Goal: Use online tool/utility: Use online tool/utility

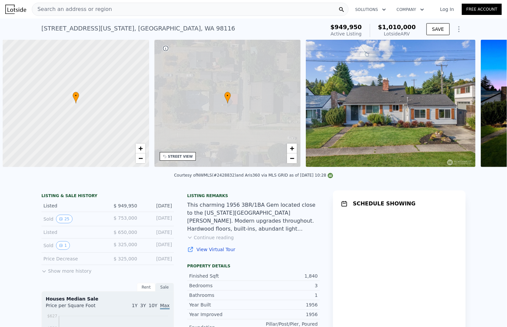
scroll to position [0, 3]
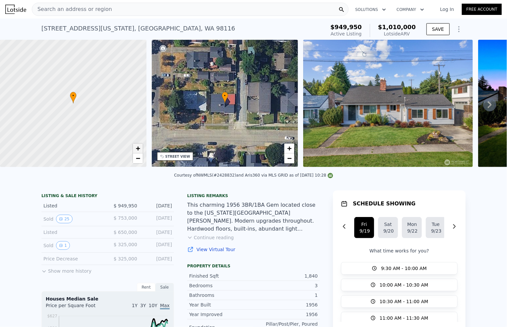
click at [138, 148] on span "+" at bounding box center [138, 148] width 4 height 8
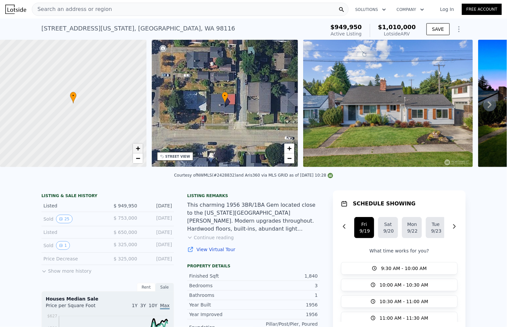
click at [138, 148] on span "+" at bounding box center [138, 148] width 4 height 8
click at [124, 122] on div at bounding box center [73, 103] width 176 height 153
click at [83, 116] on div at bounding box center [73, 103] width 176 height 153
drag, startPoint x: 76, startPoint y: 112, endPoint x: 80, endPoint y: 127, distance: 14.9
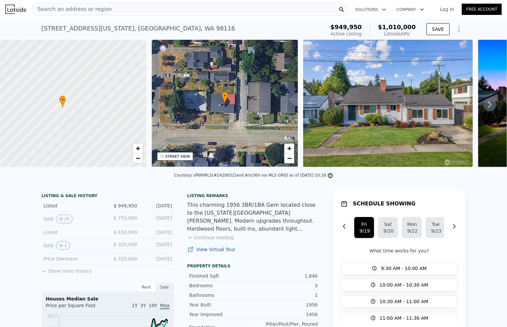
click at [82, 130] on div at bounding box center [73, 103] width 176 height 153
drag, startPoint x: 75, startPoint y: 123, endPoint x: 77, endPoint y: 130, distance: 7.5
click at [77, 130] on div at bounding box center [73, 103] width 176 height 153
click at [73, 127] on div at bounding box center [73, 103] width 176 height 153
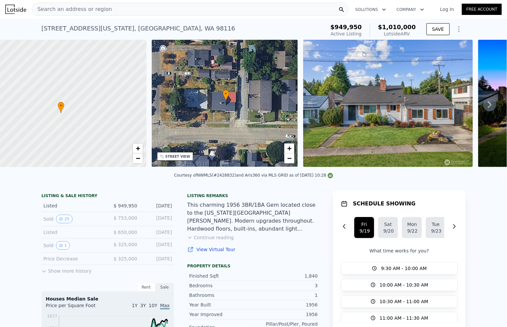
click at [211, 137] on div "• + −" at bounding box center [225, 103] width 147 height 127
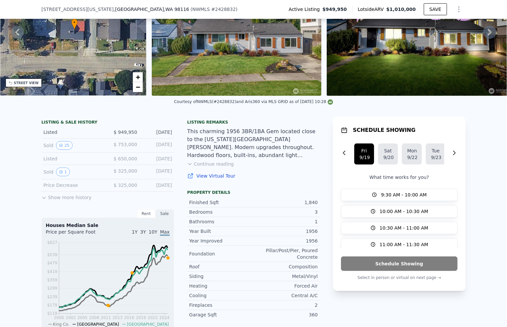
scroll to position [0, 0]
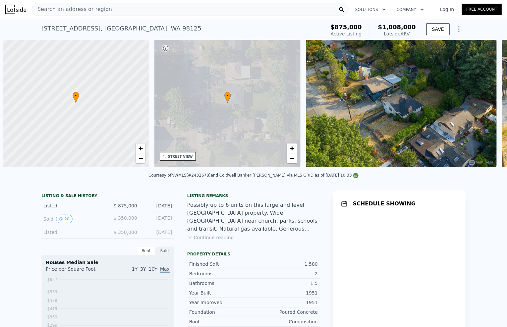
scroll to position [0, 3]
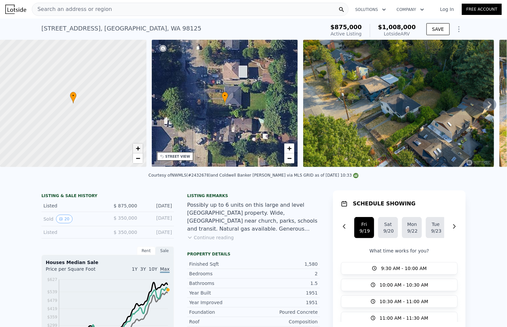
click at [135, 149] on link "+" at bounding box center [138, 149] width 10 height 10
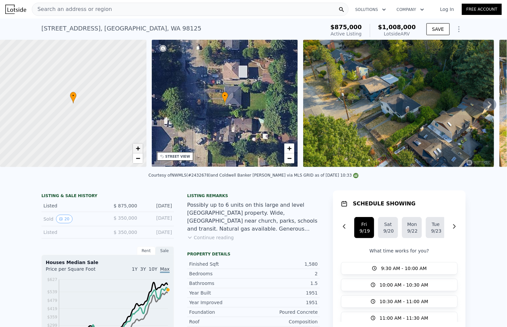
click at [135, 149] on link "+" at bounding box center [138, 149] width 10 height 10
click at [138, 156] on span "−" at bounding box center [138, 158] width 4 height 8
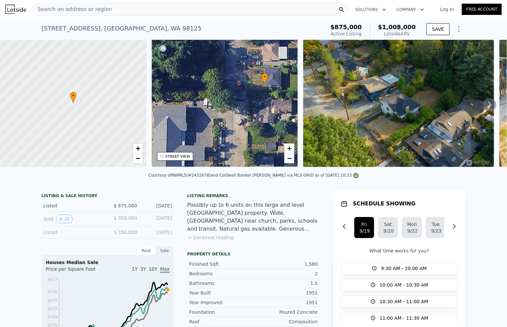
drag, startPoint x: 212, startPoint y: 138, endPoint x: 235, endPoint y: 156, distance: 29.6
click at [235, 156] on div "• + −" at bounding box center [225, 103] width 147 height 127
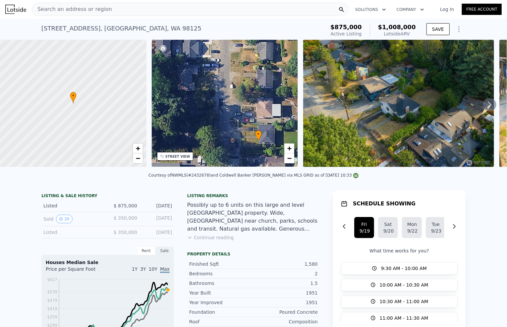
drag, startPoint x: 222, startPoint y: 127, endPoint x: 230, endPoint y: 154, distance: 28.2
click at [230, 154] on div "• + −" at bounding box center [225, 103] width 147 height 127
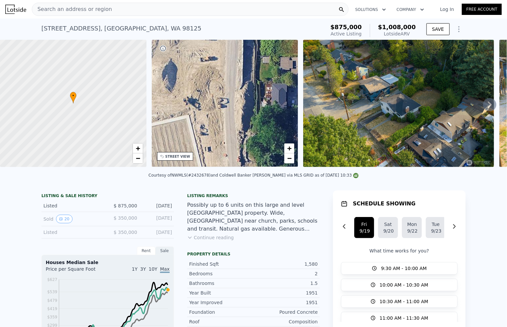
drag, startPoint x: 240, startPoint y: 140, endPoint x: 333, endPoint y: 171, distance: 98.1
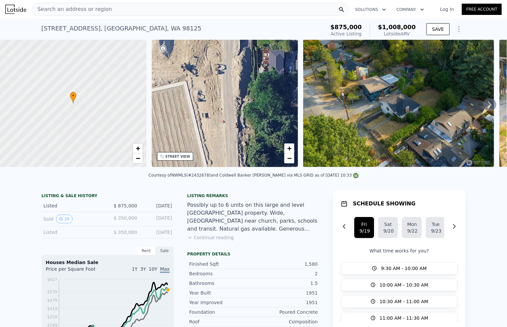
drag, startPoint x: 241, startPoint y: 129, endPoint x: 192, endPoint y: 80, distance: 69.6
click at [192, 80] on div "• + −" at bounding box center [225, 103] width 147 height 127
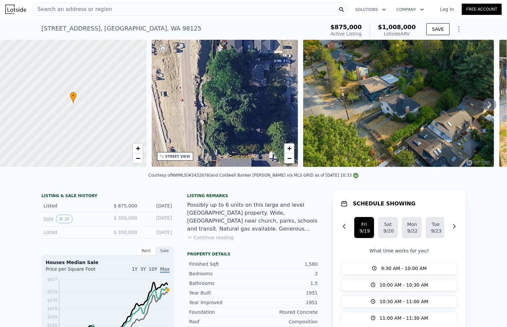
drag, startPoint x: 234, startPoint y: 118, endPoint x: 189, endPoint y: 84, distance: 56.8
click at [189, 84] on div "• + −" at bounding box center [225, 103] width 147 height 127
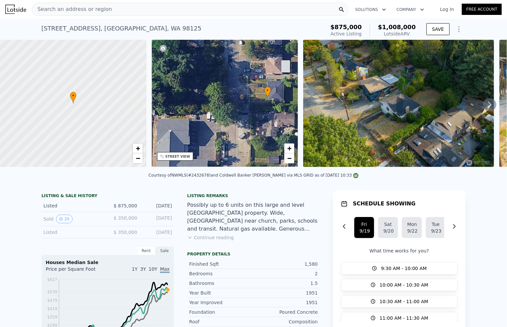
drag, startPoint x: 223, startPoint y: 102, endPoint x: 198, endPoint y: 98, distance: 25.5
click at [198, 98] on div "• + −" at bounding box center [225, 103] width 147 height 127
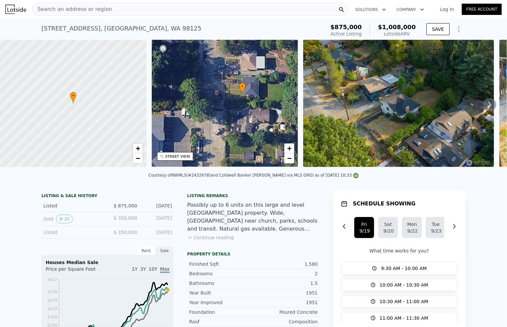
click at [205, 105] on div "• + −" at bounding box center [225, 103] width 147 height 127
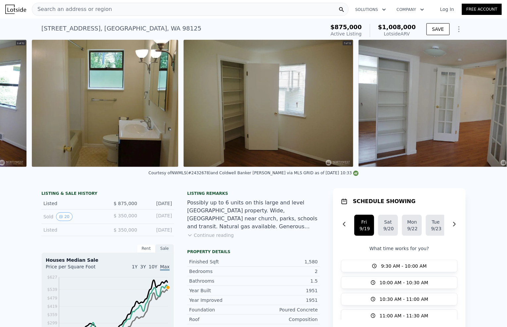
scroll to position [0, 2376]
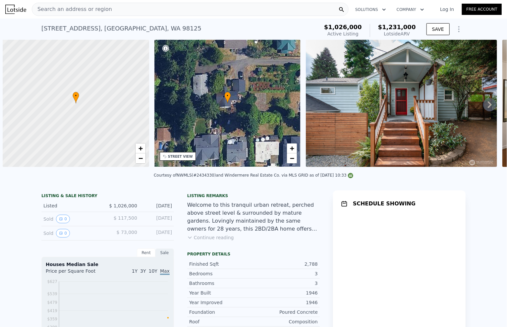
scroll to position [0, 3]
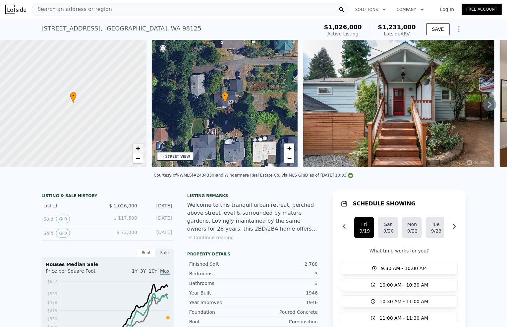
click at [137, 147] on span "+" at bounding box center [138, 148] width 4 height 8
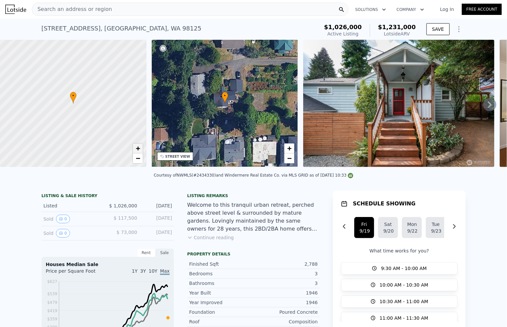
click at [137, 147] on span "+" at bounding box center [138, 148] width 4 height 8
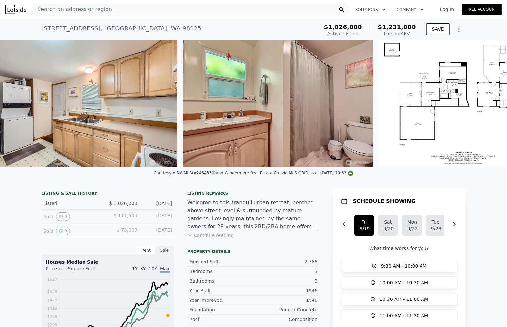
scroll to position [0, 7436]
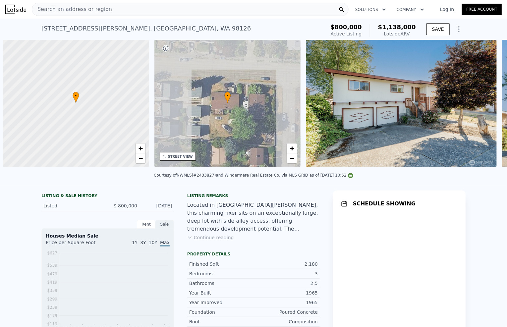
scroll to position [0, 3]
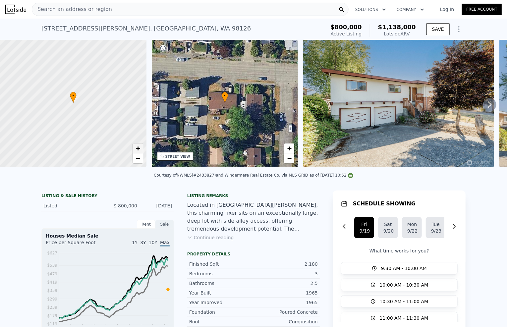
click at [138, 153] on span "+" at bounding box center [138, 148] width 4 height 8
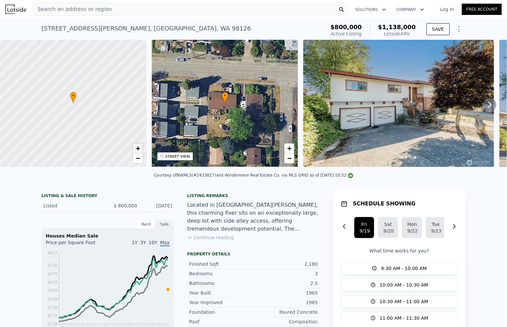
click at [138, 153] on span "+" at bounding box center [138, 148] width 4 height 8
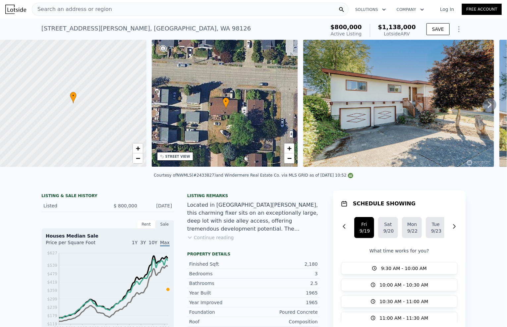
drag, startPoint x: 232, startPoint y: 99, endPoint x: 227, endPoint y: 100, distance: 5.4
click at [228, 102] on div "• + −" at bounding box center [225, 103] width 147 height 127
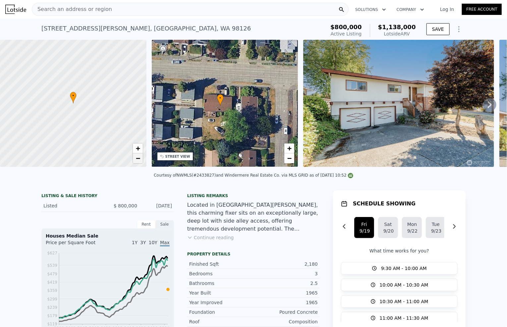
click at [142, 158] on link "−" at bounding box center [138, 159] width 10 height 10
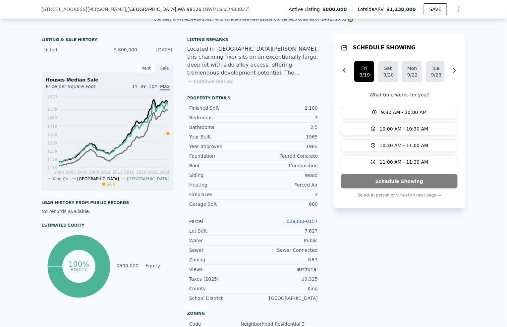
scroll to position [235, 0]
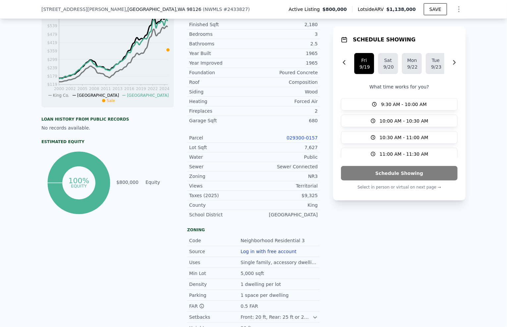
click at [308, 138] on link "029300-0157" at bounding box center [302, 137] width 31 height 5
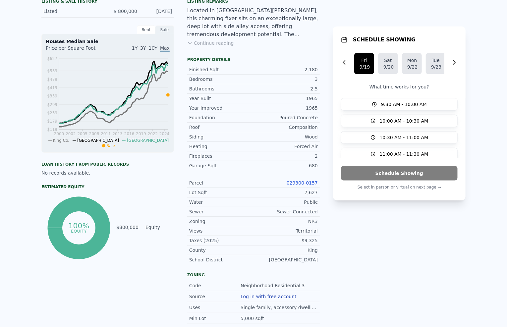
scroll to position [0, 0]
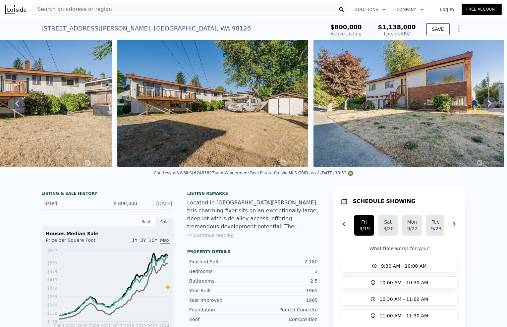
click at [459, 32] on icon "Show Options" at bounding box center [459, 29] width 1 height 5
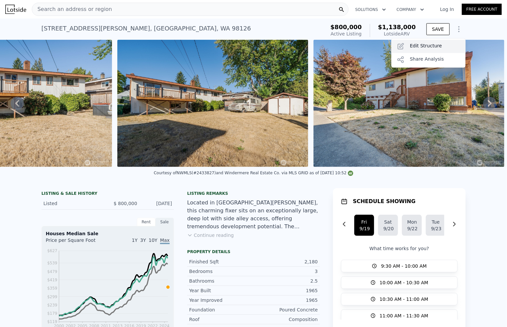
click at [448, 45] on div "Edit Structure" at bounding box center [429, 46] width 74 height 13
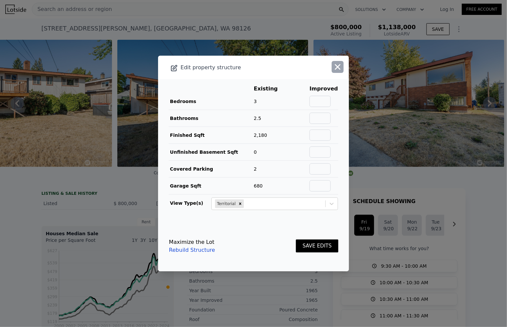
click at [335, 69] on icon "button" at bounding box center [338, 67] width 6 height 6
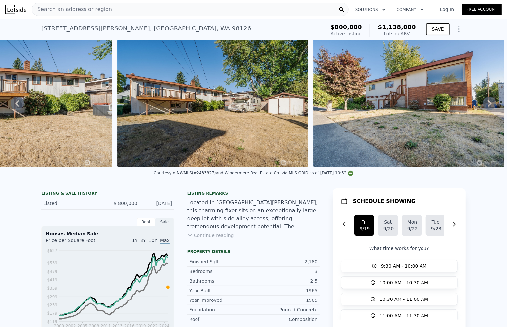
scroll to position [3, 0]
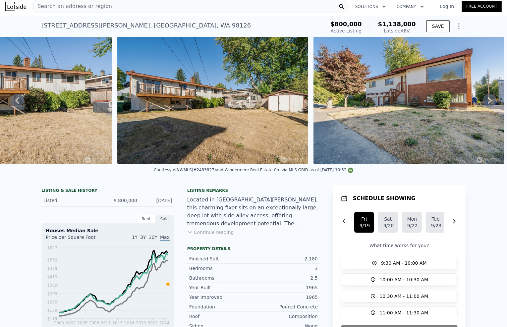
click at [465, 164] on div "• + − • + − STREET VIEW Loading... SATELLITE VIEW" at bounding box center [253, 100] width 507 height 127
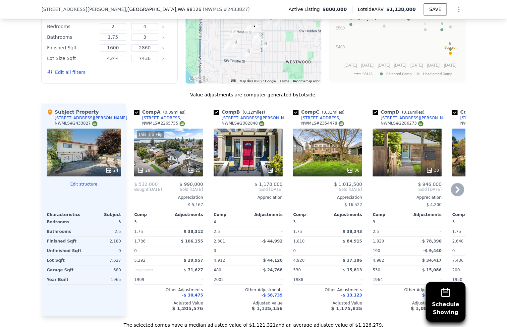
scroll to position [630, 0]
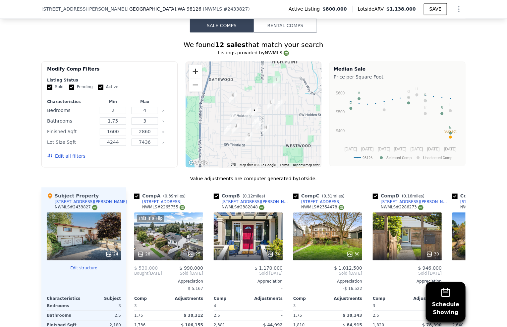
click at [199, 73] on button "Zoom in" at bounding box center [195, 71] width 13 height 13
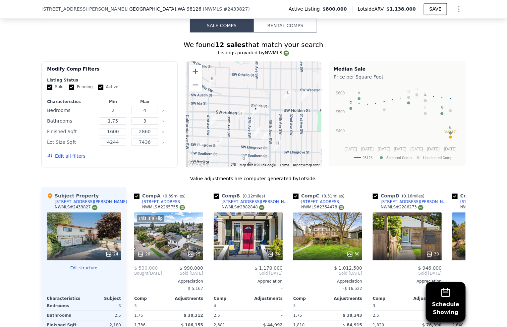
drag, startPoint x: 236, startPoint y: 123, endPoint x: 235, endPoint y: 115, distance: 8.0
click at [238, 115] on img "7716 38th Ave SW" at bounding box center [241, 114] width 7 height 11
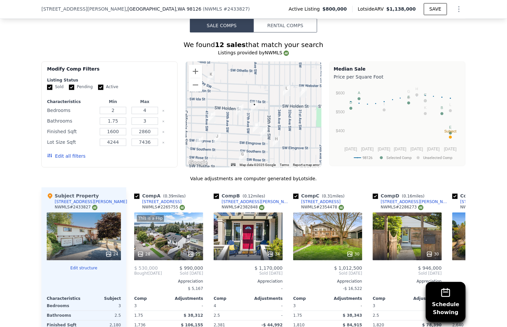
click at [244, 125] on div at bounding box center [254, 115] width 136 height 106
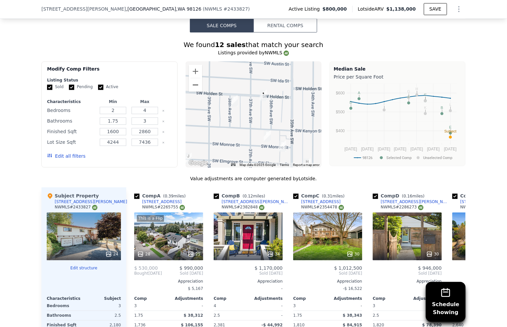
click at [190, 84] on button "Zoom out" at bounding box center [195, 85] width 13 height 13
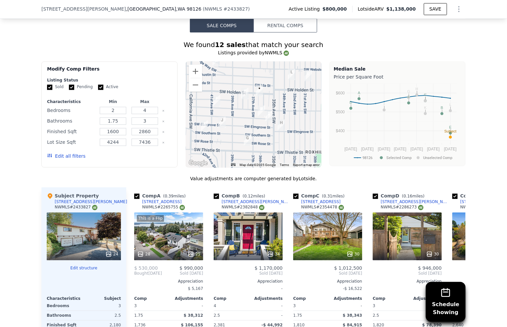
drag, startPoint x: 222, startPoint y: 127, endPoint x: 223, endPoint y: 114, distance: 13.0
click at [223, 114] on div at bounding box center [254, 115] width 136 height 106
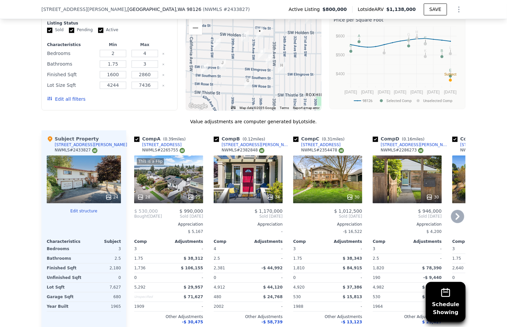
scroll to position [691, 0]
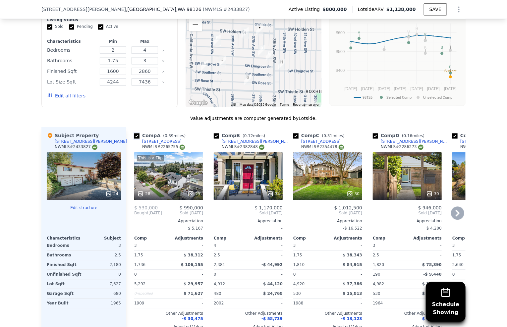
click at [136, 138] on input "checkbox" at bounding box center [136, 135] width 5 height 5
checkbox input "false"
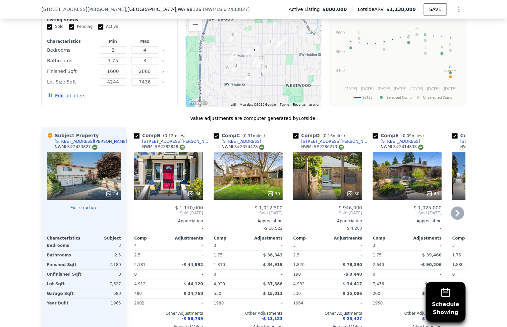
click at [152, 167] on div "34" at bounding box center [168, 176] width 69 height 48
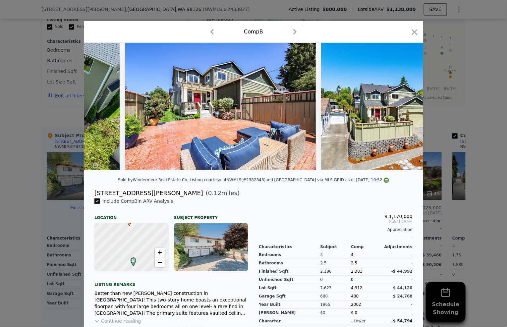
scroll to position [0, 6185]
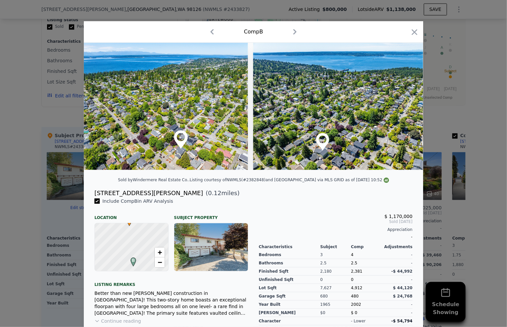
click at [417, 37] on div at bounding box center [414, 34] width 9 height 12
click at [415, 35] on icon "button" at bounding box center [414, 32] width 9 height 9
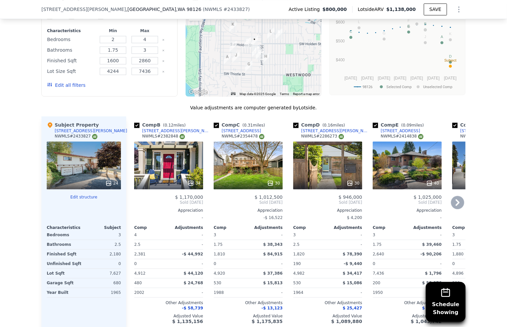
scroll to position [712, 0]
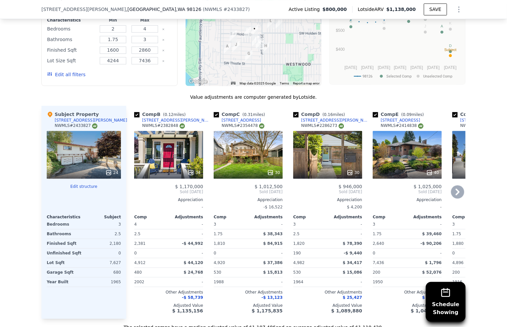
click at [246, 164] on div "30" at bounding box center [248, 155] width 69 height 48
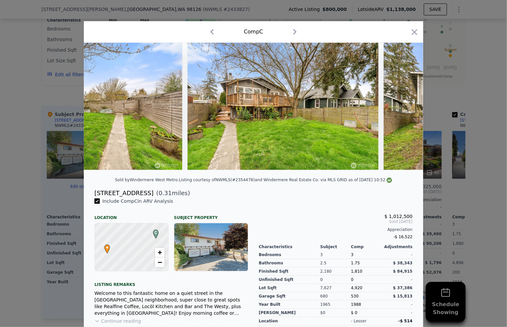
scroll to position [0, 5231]
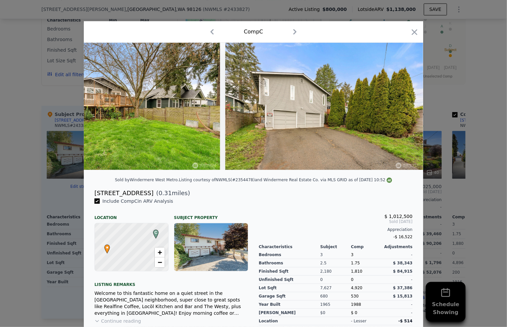
click at [411, 33] on icon "button" at bounding box center [414, 32] width 9 height 9
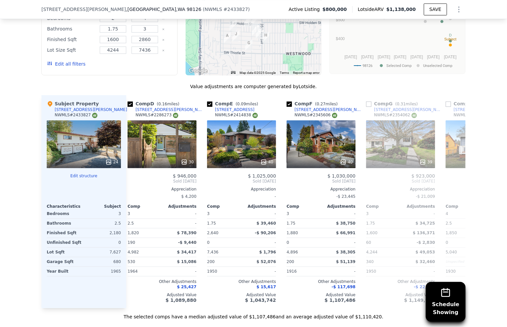
scroll to position [0, 166]
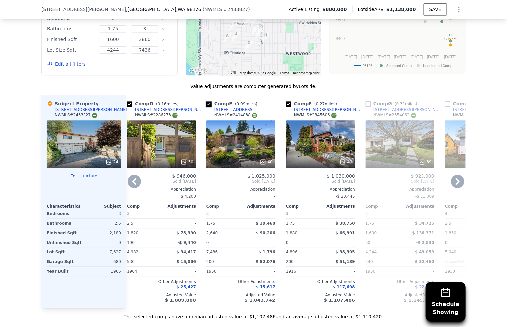
click at [208, 106] on input "checkbox" at bounding box center [209, 103] width 5 height 5
checkbox input "false"
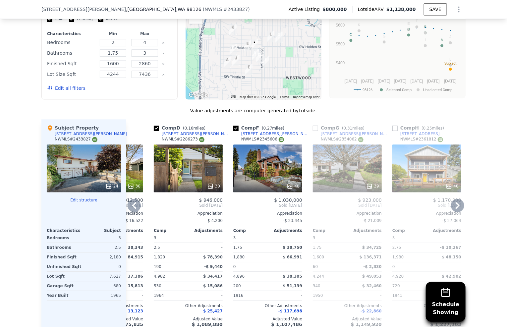
scroll to position [695, 0]
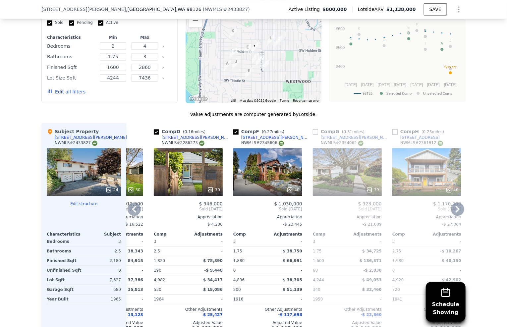
click at [263, 179] on div "40" at bounding box center [267, 172] width 69 height 48
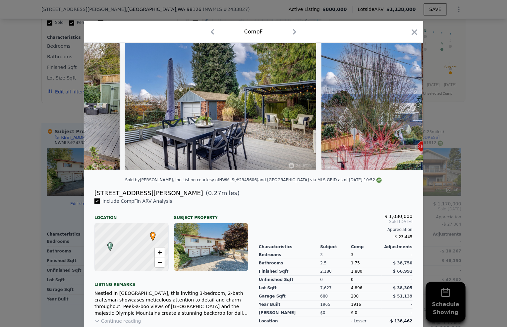
scroll to position [0, 7061]
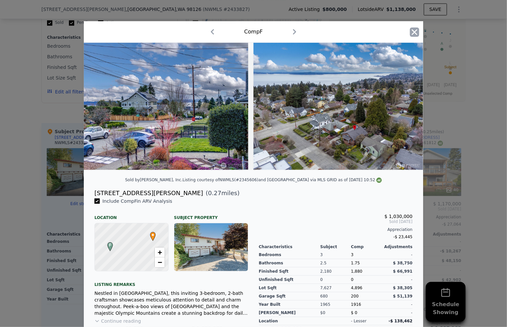
click at [414, 29] on icon "button" at bounding box center [414, 32] width 9 height 9
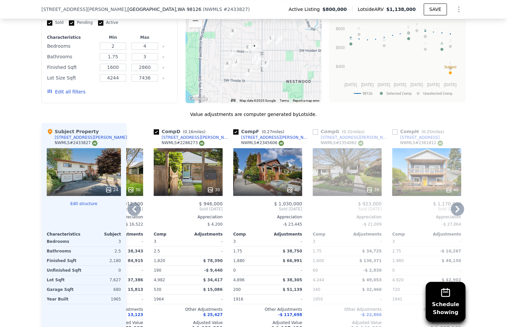
click at [197, 175] on div "30" at bounding box center [188, 172] width 69 height 48
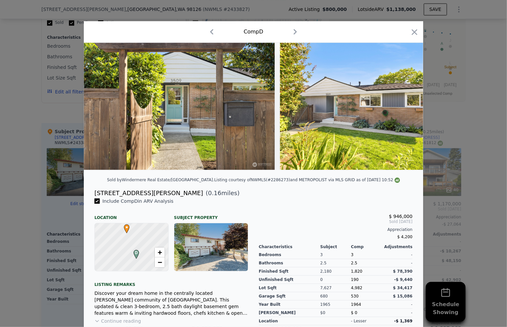
click at [410, 33] on icon "button" at bounding box center [414, 32] width 9 height 9
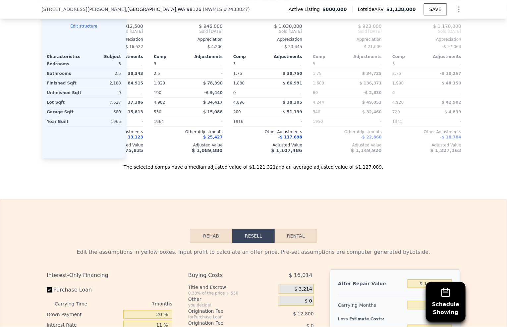
scroll to position [973, 0]
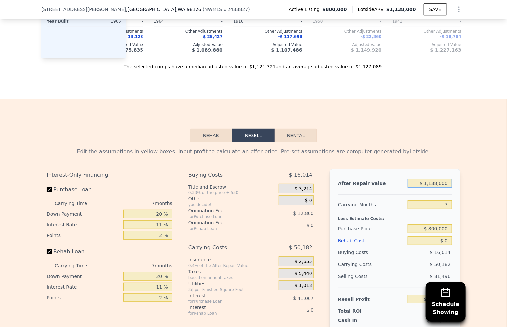
click at [423, 188] on input "$ 1,138,000" at bounding box center [430, 183] width 44 height 9
type input "$ 10"
type input "-$ 864,081"
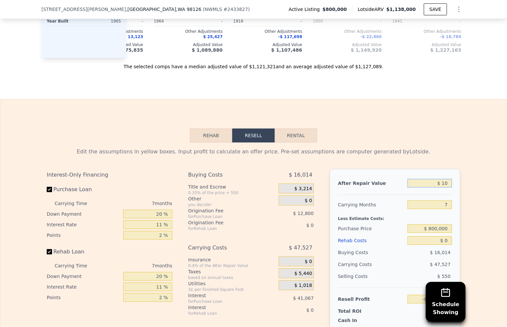
type input "$ 100"
type input "-$ 863,999"
type input "$ 1,000"
type input "-$ 863,164"
type input "$ 10,000"
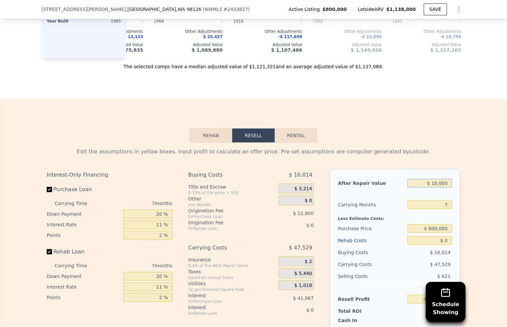
type input "-$ 854,825"
type input "$ 100,000"
type input "-$ 771,437"
type input "$ 1,000,000"
type input "$ 62,446"
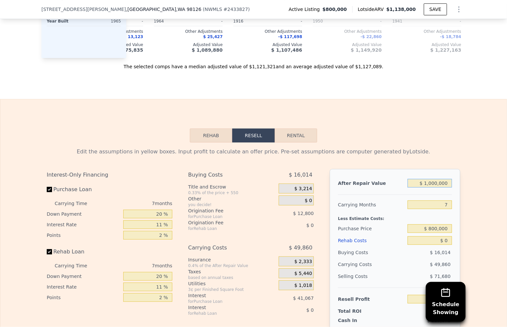
type input "$ 1,000,000"
click at [448, 209] on input "7" at bounding box center [430, 205] width 44 height 9
type input "12"
type input "$ 26,832"
type input "1"
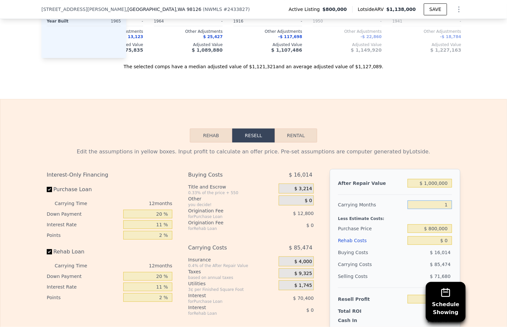
type input "$ 105,184"
type input "10"
type input "$ 41,078"
type input "10"
click at [439, 230] on input "$ 800,000" at bounding box center [430, 228] width 44 height 9
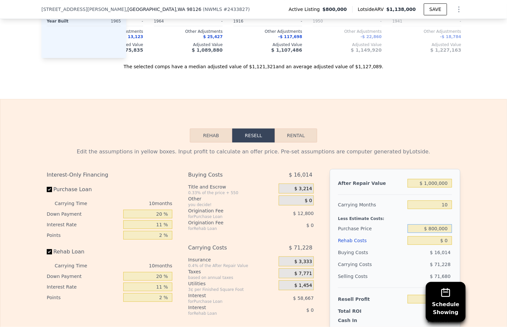
click at [439, 230] on input "$ 800,000" at bounding box center [430, 228] width 44 height 9
click at [446, 245] on input "$ 0" at bounding box center [430, 240] width 44 height 9
type input "$ 2"
type input "$ 41,076"
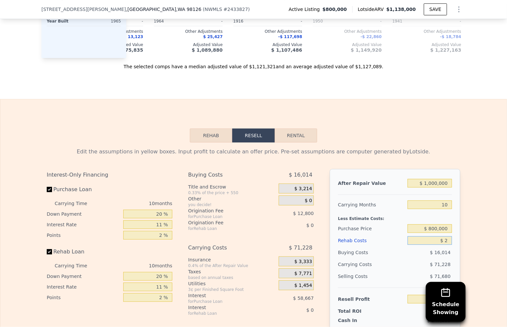
type input "$ 25"
type input "$ 41,053"
type input "$ 250"
type input "$ 40,804"
type input "$ 2,500"
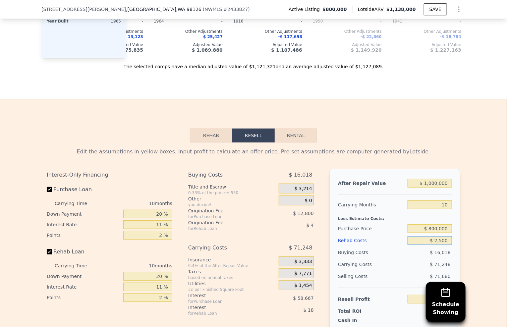
type input "$ 38,358"
type input "$ 25,000"
type input "$ 13,848"
type input "$ 250,000"
type input "-$ 231,252"
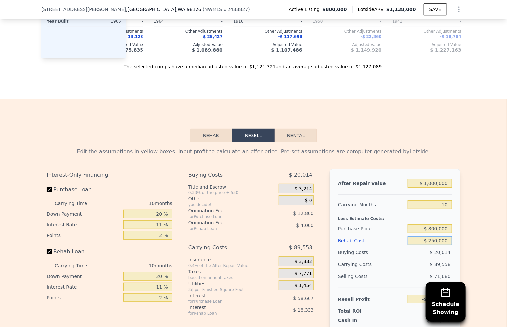
type input "$ 250,000"
click at [443, 233] on input "$ 800,000" at bounding box center [430, 228] width 44 height 9
type input "$ 700,000"
click at [470, 229] on div "Edit the assumptions in yellow boxes. Input profit to calculate an offer price.…" at bounding box center [253, 266] width 507 height 247
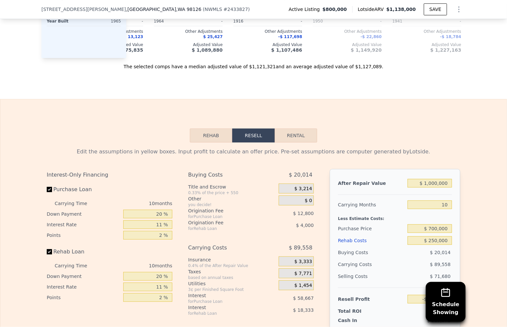
type input "-$ 121,979"
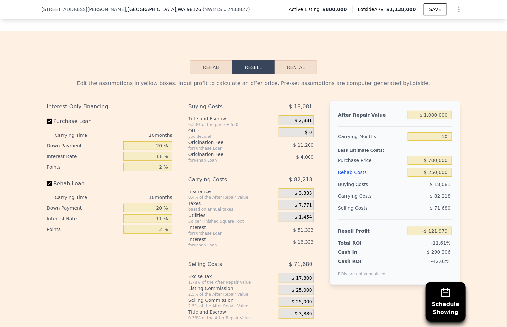
scroll to position [1043, 0]
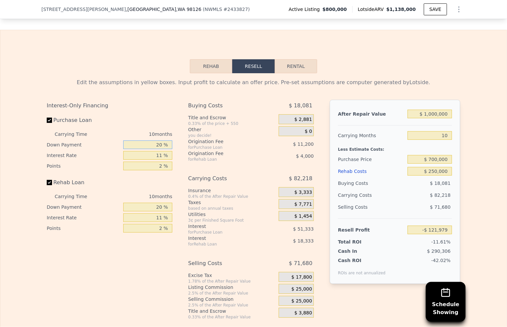
click at [161, 149] on input "20 %" at bounding box center [147, 145] width 49 height 9
type input "2 %"
type input "-$ 136,049"
type input "10 %"
type input "-$ 129,799"
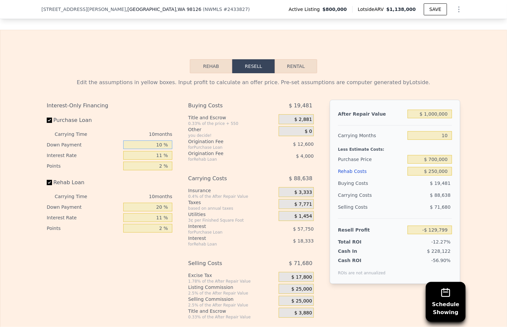
type input "1 %"
type input "-$ 136,839"
type input "5 %"
type input "-$ 133,709"
type input "1 %"
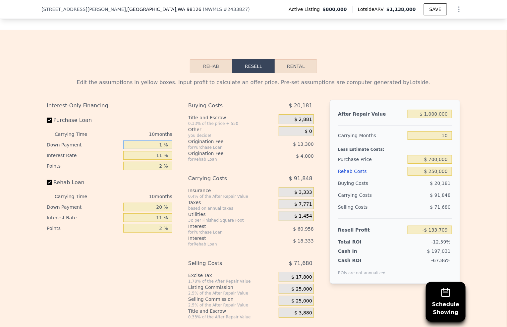
type input "-$ 136,839"
type input "15 %"
type input "-$ 125,889"
type input "15 %"
click at [161, 160] on input "11 %" at bounding box center [147, 155] width 49 height 9
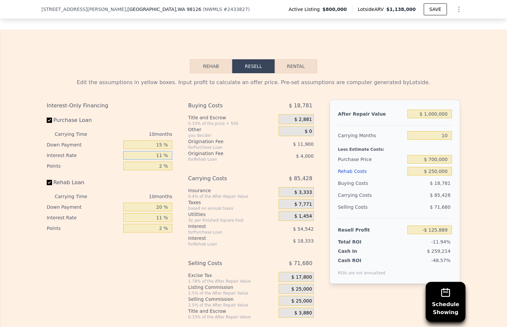
type input "1 %"
type input "-$ 76,309"
type input "10 %"
type input "-$ 120,929"
type input "10 %"
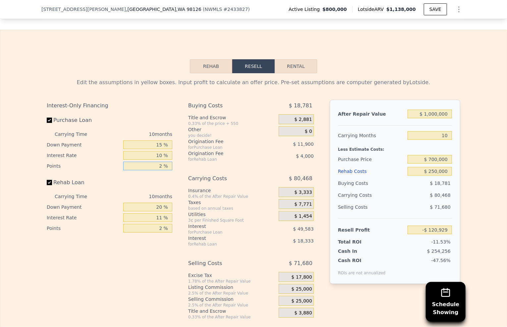
click at [161, 170] on input "2 %" at bounding box center [147, 166] width 49 height 9
type input "1 %"
type input "-$ 114,979"
type input "1 %"
click at [160, 212] on input "20 %" at bounding box center [147, 207] width 49 height 9
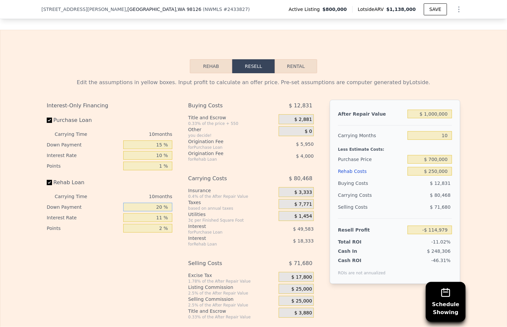
type input "2 %"
type input "-$ 120,009"
type input "1 %"
type input "-$ 120,289"
type input "15 %"
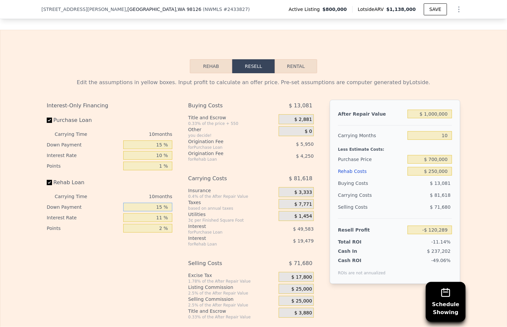
type input "-$ 116,379"
type input "15 %"
click at [159, 222] on input "11 %" at bounding box center [147, 218] width 49 height 9
type input "1 %"
type input "-$ 98,669"
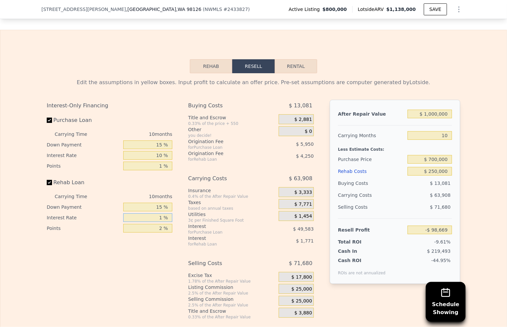
type input "10 %"
type input "-$ 114,609"
type input "10 %"
click at [162, 232] on input "2 %" at bounding box center [147, 228] width 49 height 9
type input "1 %"
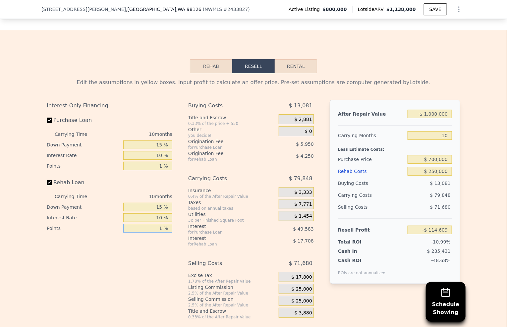
type input "-$ 112,484"
type input "1 %"
click at [286, 294] on div "$ 25,000" at bounding box center [296, 289] width 35 height 10
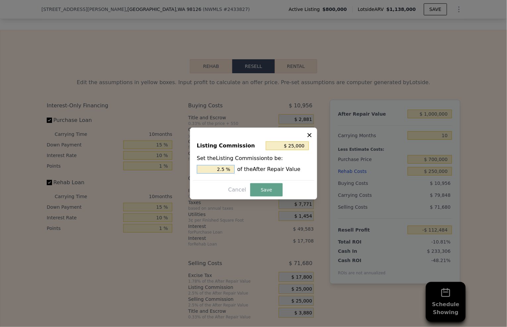
click at [221, 170] on input "2.5 %" at bounding box center [216, 169] width 38 height 9
type input "2.5 %"
type input "$ 5,000"
type input ".5 %"
type input "$ 15,000"
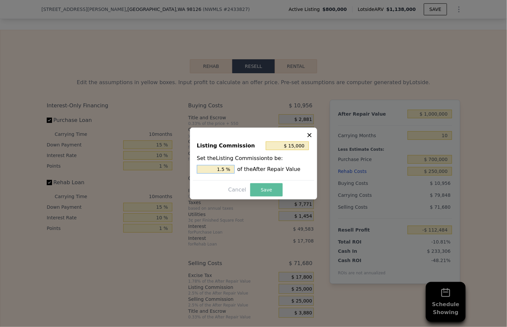
type input "1.5 %"
click at [271, 187] on button "Save" at bounding box center [266, 189] width 32 height 13
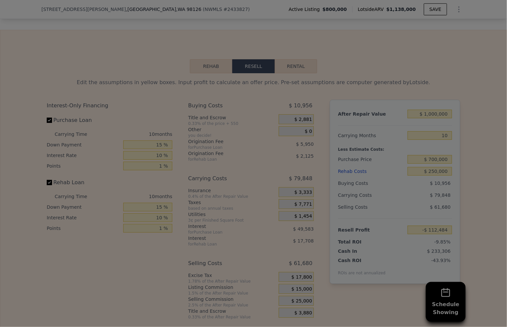
type input "-$ 102,484"
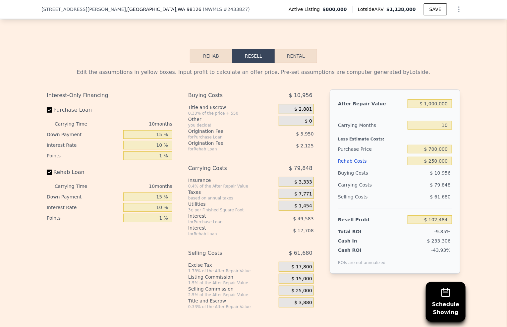
scroll to position [1056, 0]
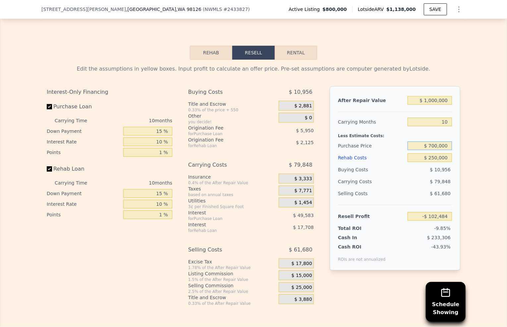
click at [430, 150] on input "$ 700,000" at bounding box center [430, 146] width 44 height 9
type input "$ 650,000"
click at [474, 165] on div "Edit the assumptions in yellow boxes. Input profit to calculate an offer price.…" at bounding box center [253, 183] width 507 height 247
type input "-$ 48,353"
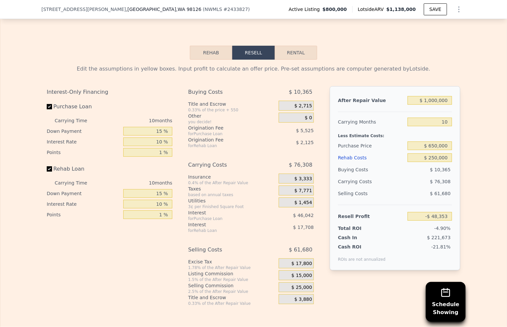
scroll to position [1053, 0]
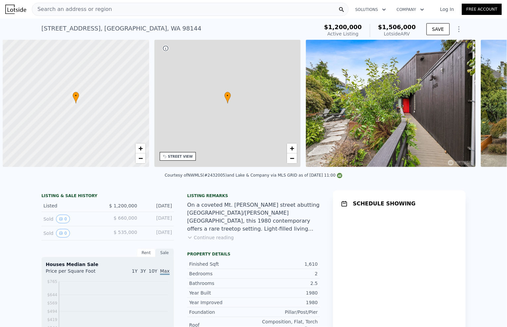
scroll to position [0, 3]
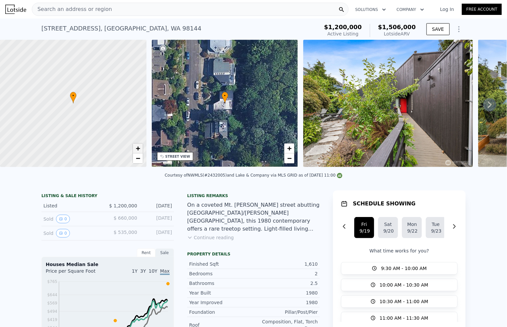
click at [135, 149] on link "+" at bounding box center [138, 149] width 10 height 10
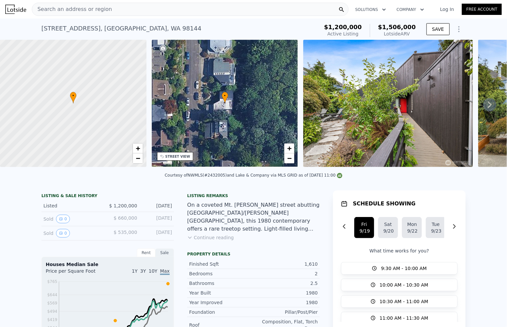
drag, startPoint x: 24, startPoint y: 175, endPoint x: 28, endPoint y: 174, distance: 3.7
click at [28, 174] on div "Courtesy of NWMLS (#2432005) and Lake & Company via MLS GRID as of [DATE] 11:00" at bounding box center [253, 177] width 507 height 16
drag, startPoint x: 22, startPoint y: 176, endPoint x: 26, endPoint y: 176, distance: 4.0
click at [26, 176] on div "Courtesy of NWMLS (#2432005) and Lake & Company via MLS GRID as of [DATE] 11:00" at bounding box center [253, 177] width 507 height 16
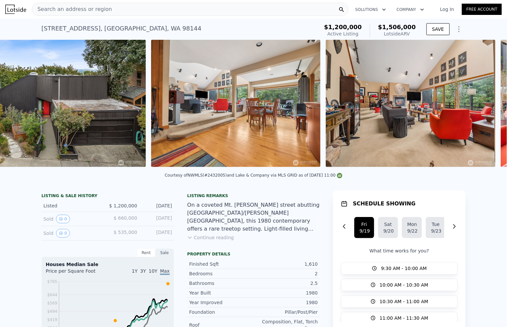
scroll to position [0, 478]
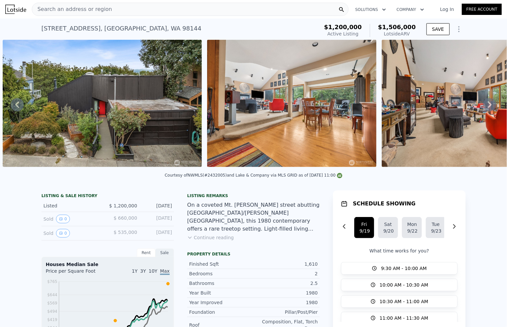
click at [293, 71] on img at bounding box center [292, 103] width 170 height 127
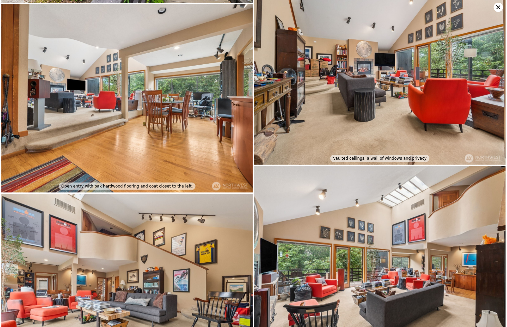
scroll to position [189, 0]
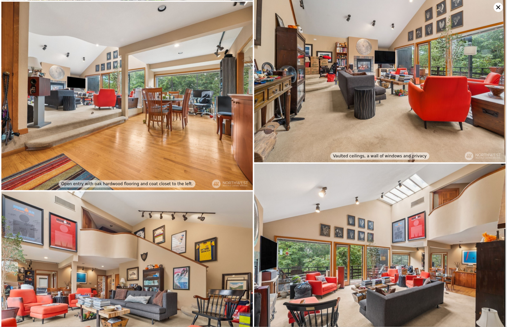
click at [186, 99] on img at bounding box center [127, 96] width 252 height 189
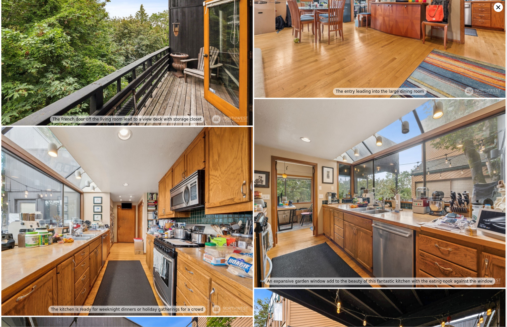
scroll to position [0, 0]
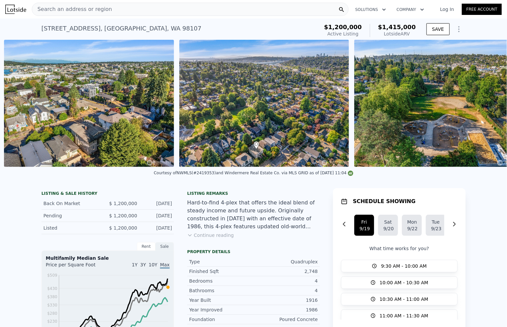
scroll to position [0, 4362]
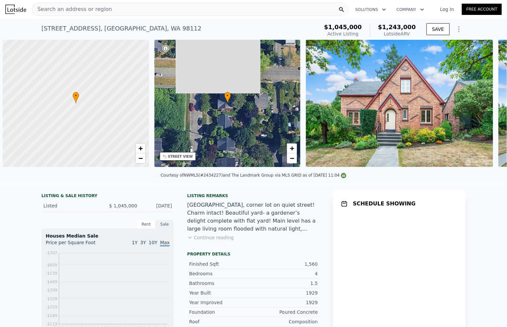
scroll to position [0, 3]
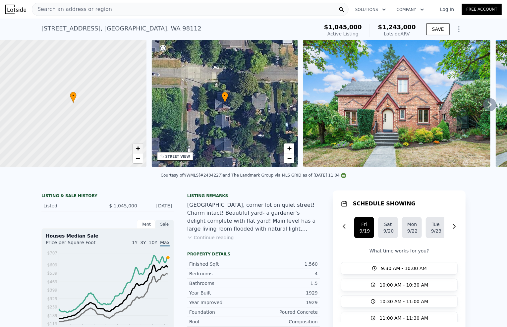
click at [140, 151] on span "+" at bounding box center [138, 148] width 4 height 8
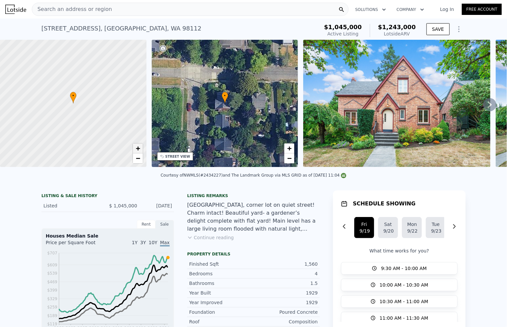
click at [140, 151] on span "+" at bounding box center [138, 148] width 4 height 8
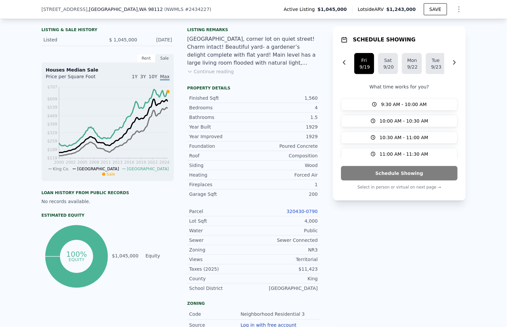
scroll to position [225, 0]
